Goal: Navigation & Orientation: Find specific page/section

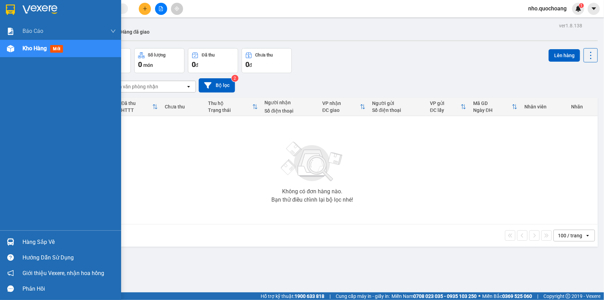
click at [19, 240] on div "Hàng sắp về" at bounding box center [60, 242] width 121 height 16
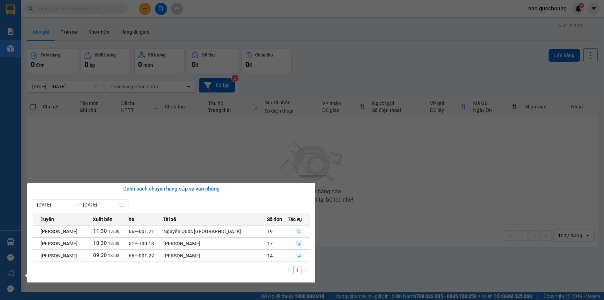
click at [297, 230] on icon "file-done" at bounding box center [298, 230] width 5 height 5
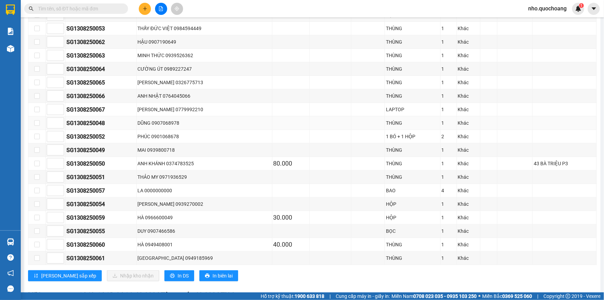
scroll to position [220, 0]
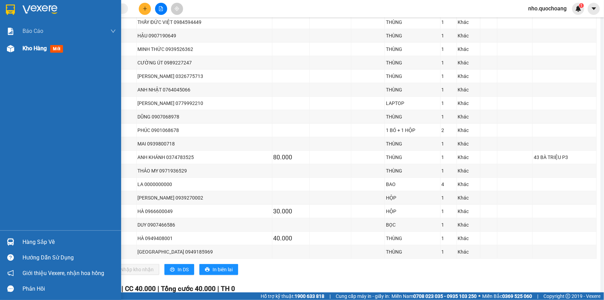
click at [33, 51] on span "Kho hàng" at bounding box center [34, 48] width 24 height 7
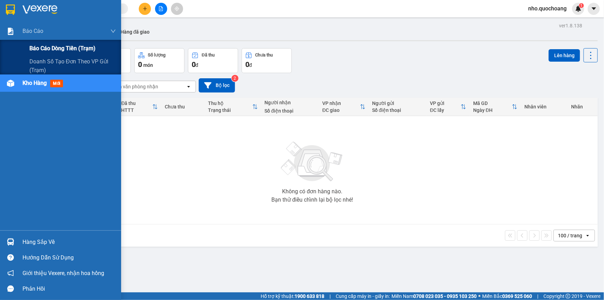
click at [41, 45] on span "Báo cáo dòng tiền (trạm)" at bounding box center [62, 48] width 66 height 9
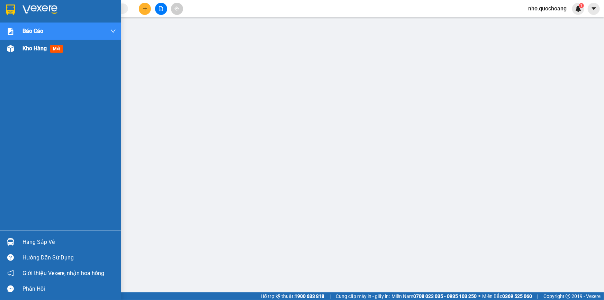
click at [27, 53] on div "Kho hàng mới" at bounding box center [68, 48] width 93 height 17
